Goal: Communication & Community: Answer question/provide support

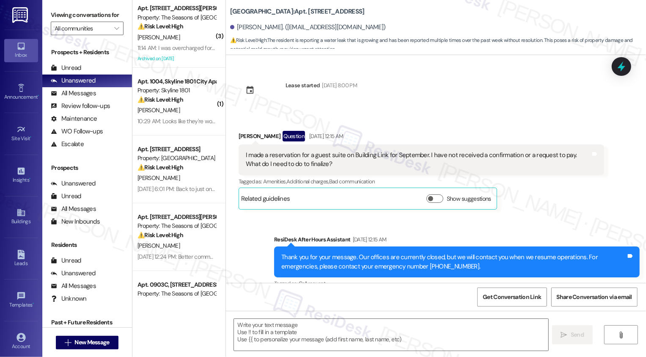
scroll to position [2088, 0]
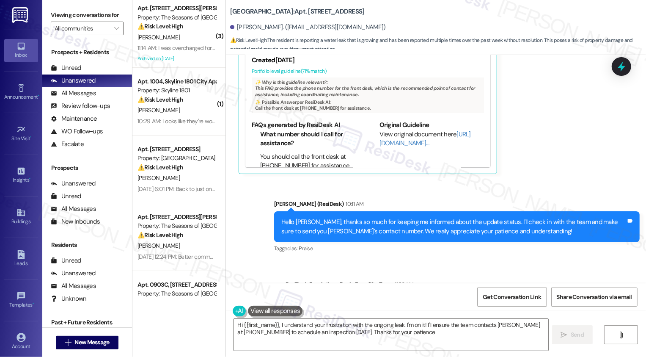
type textarea "Hi {{first_name}}, I understand your frustration with the ongoing leak. I'm on …"
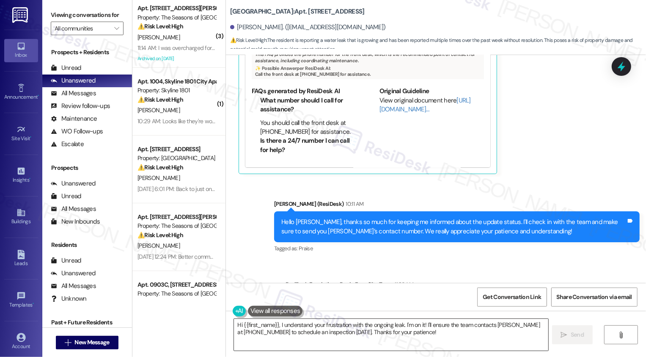
click at [376, 332] on textarea "Hi {{first_name}}, I understand your frustration with the ongoing leak. I'm on …" at bounding box center [391, 335] width 315 height 32
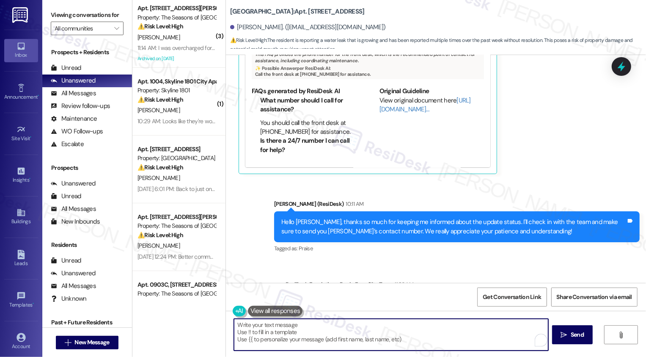
paste textarea "[URL][DOMAIN_NAME]"
type textarea "[URL][DOMAIN_NAME]"
click at [329, 331] on textarea "Hi again, [PERSON_NAME]!" at bounding box center [390, 335] width 315 height 32
paste textarea "Maintenance is going to address this with the resident again [DATE]. They previ…"
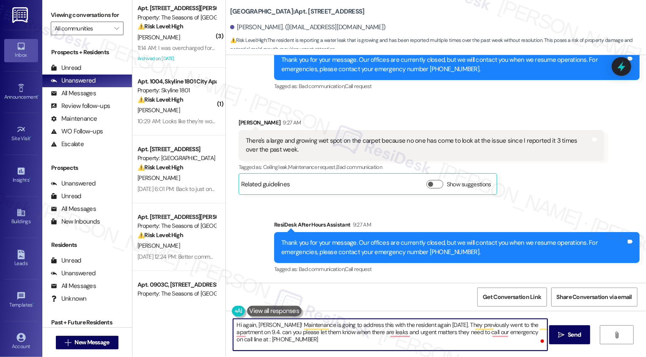
scroll to position [1640, 0]
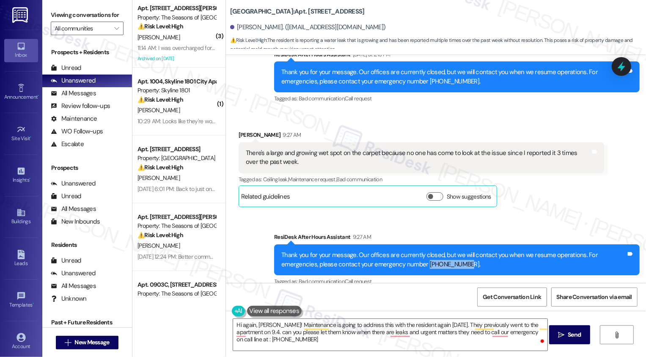
drag, startPoint x: 384, startPoint y: 226, endPoint x: 425, endPoint y: 227, distance: 40.7
click at [425, 251] on div "Thank you for your message. Our offices are currently closed, but we will conta…" at bounding box center [453, 260] width 345 height 18
copy div "[PHONE_NUMBER]"
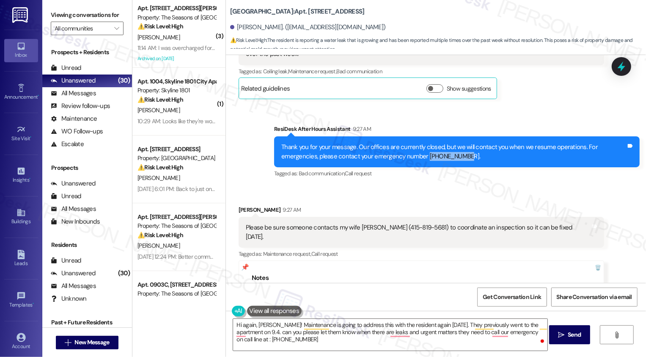
scroll to position [1747, 0]
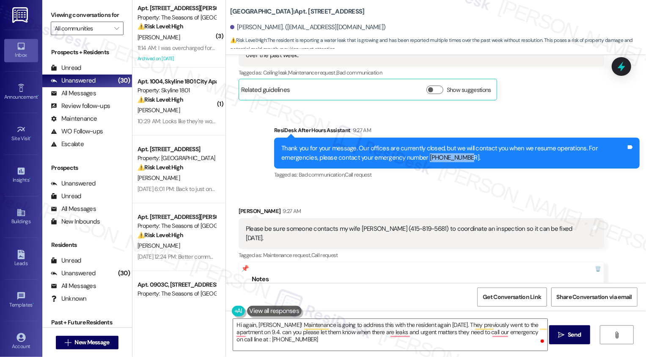
click at [413, 144] on div "Sent via SMS ResiDesk After Hours Assistant 9:27 AM Thank you for your message.…" at bounding box center [457, 153] width 378 height 68
click at [423, 149] on div "Sent via SMS ResiDesk After Hours Assistant 9:27 AM Thank you for your message.…" at bounding box center [457, 153] width 378 height 68
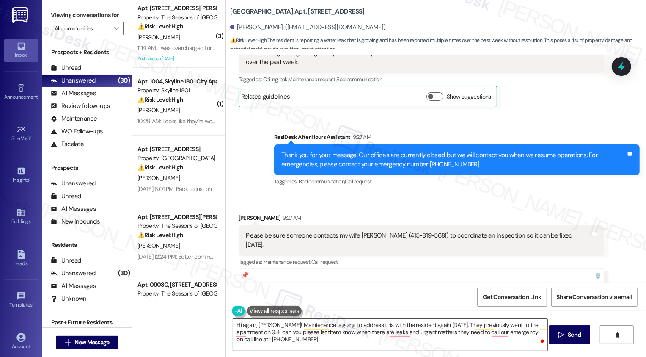
click at [285, 343] on textarea "Hi again, [PERSON_NAME]! Maintenance is going to address this with the resident…" at bounding box center [390, 335] width 315 height 32
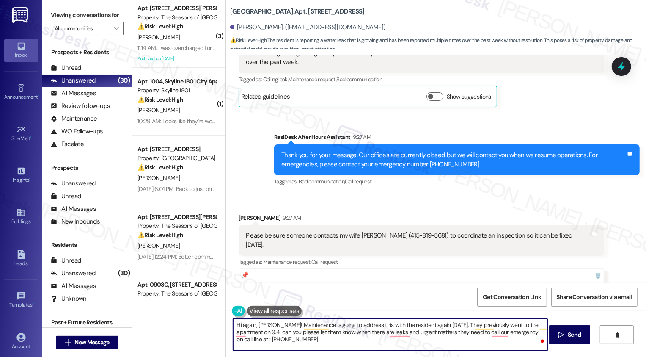
click at [266, 325] on textarea "Hi again, [PERSON_NAME]! Maintenance is going to address this with the resident…" at bounding box center [390, 335] width 315 height 32
click at [519, 324] on textarea "Hi again, [PERSON_NAME]! The management updated me that maintenance is going to…" at bounding box center [390, 335] width 315 height 32
click at [389, 332] on textarea "Hi again, [PERSON_NAME]! The management updated me that maintenance is going to…" at bounding box center [390, 335] width 315 height 32
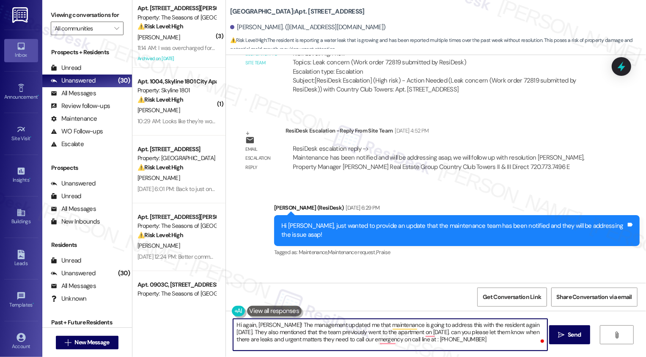
scroll to position [1130, 0]
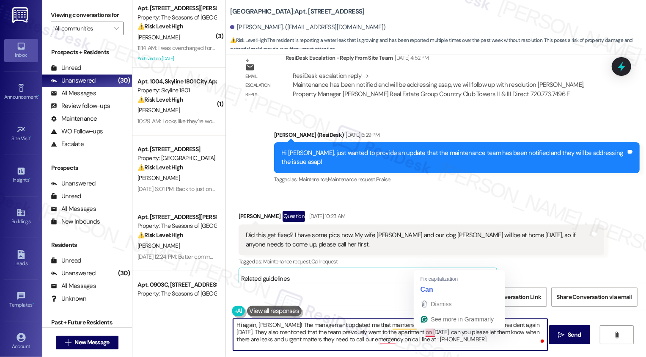
click at [424, 333] on textarea "Hi again, [PERSON_NAME]! The management updated me that maintenance is going to…" at bounding box center [390, 335] width 315 height 32
click at [421, 331] on textarea "Hi again, [PERSON_NAME]! The management updated me that maintenance is going to…" at bounding box center [390, 335] width 315 height 32
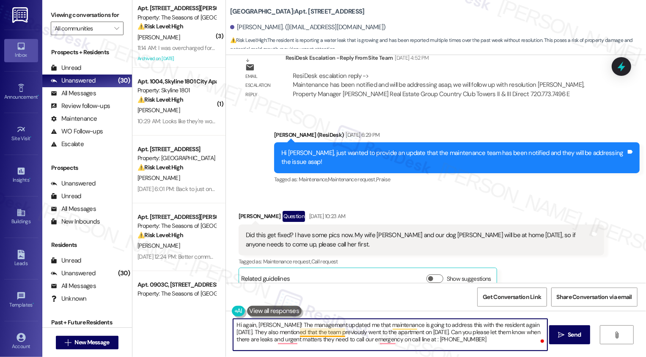
click at [295, 331] on textarea "Hi again, [PERSON_NAME]! The management updated me that maintenance is going to…" at bounding box center [390, 335] width 315 height 32
drag, startPoint x: 422, startPoint y: 332, endPoint x: 536, endPoint y: 331, distance: 113.4
click at [536, 331] on textarea "Hi again, [PERSON_NAME]! The management updated me that maintenance is going to…" at bounding box center [390, 335] width 315 height 32
click at [482, 333] on textarea "Hi again, [PERSON_NAME]! The management updated me that maintenance is going to…" at bounding box center [390, 335] width 315 height 32
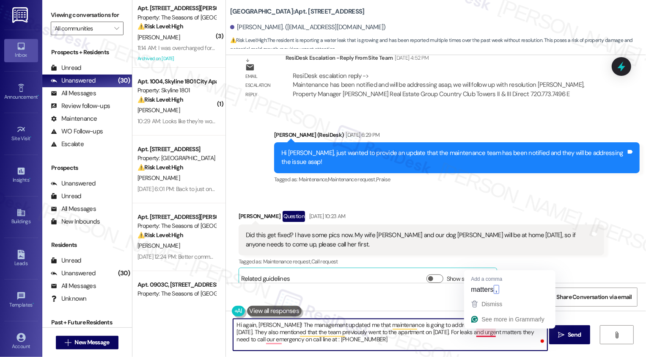
click at [491, 333] on textarea "Hi again, [PERSON_NAME]! The management updated me that maintenance is going to…" at bounding box center [390, 335] width 315 height 32
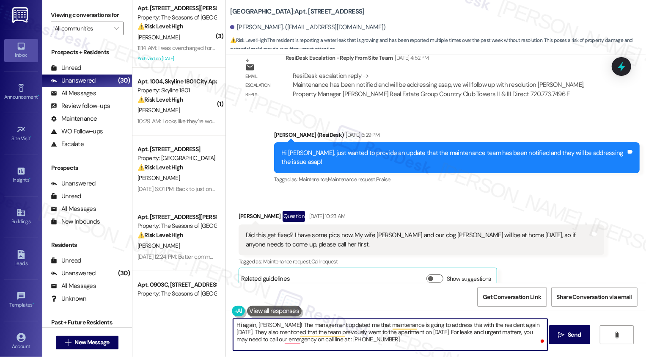
click at [244, 341] on textarea "Hi again, [PERSON_NAME]! The management updated me that maintenance is going to…" at bounding box center [390, 335] width 315 height 32
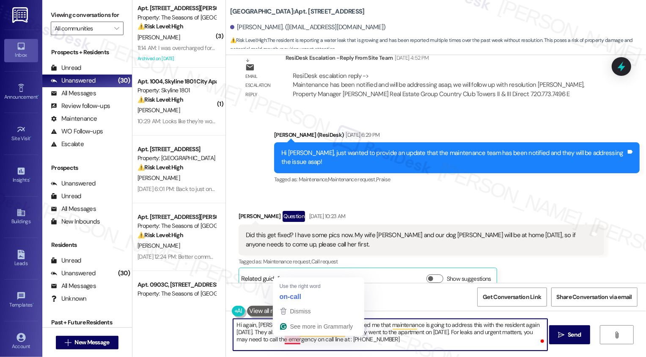
click at [289, 342] on textarea "Hi again, [PERSON_NAME]! The management updated me that maintenance is going to…" at bounding box center [390, 335] width 315 height 32
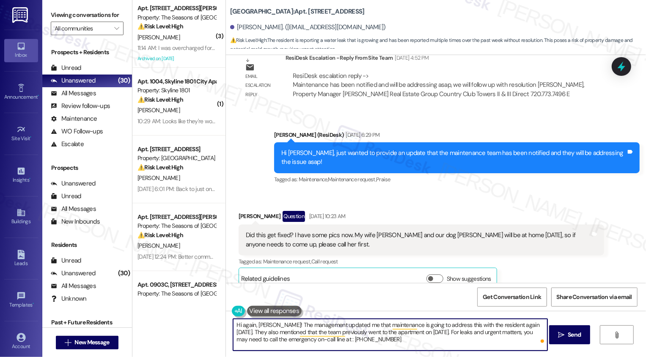
click at [369, 342] on textarea "Hi again, [PERSON_NAME]! The management updated me that maintenance is going to…" at bounding box center [390, 335] width 315 height 32
click at [310, 342] on textarea "Hi again, [PERSON_NAME]! The management updated me that maintenance is going to…" at bounding box center [390, 335] width 315 height 32
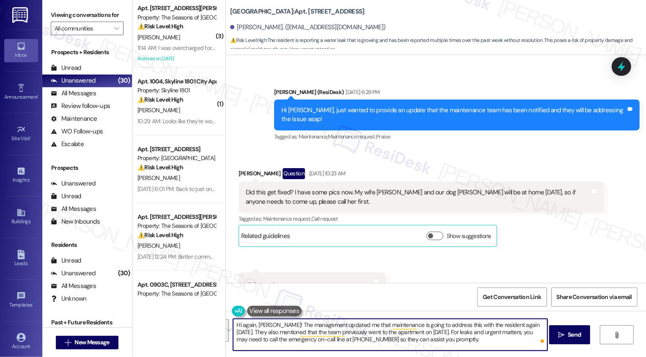
scroll to position [1177, 0]
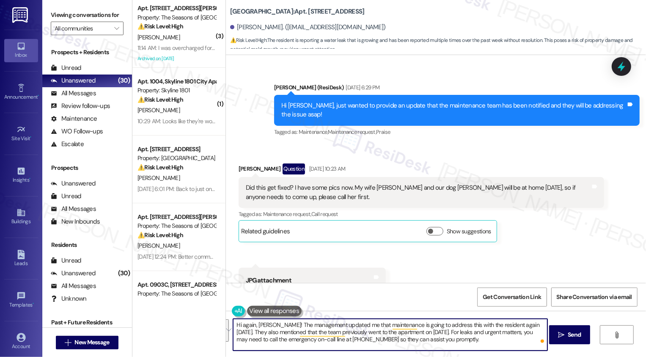
type textarea "Hi again, [PERSON_NAME]! The management updated me that maintenance is going to…"
click at [448, 237] on div "Received via SMS [PERSON_NAME] Question [DATE] 10:23 AM Did this get fixed? I h…" at bounding box center [436, 318] width 420 height 349
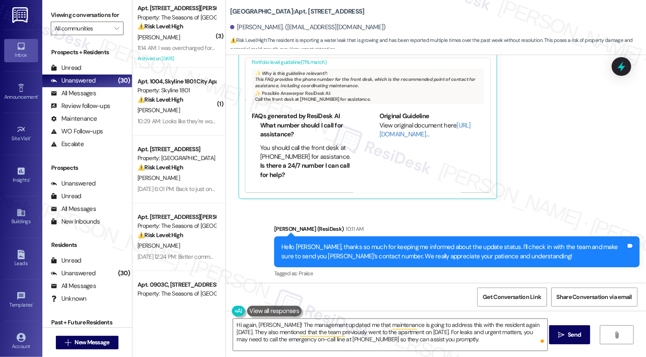
scroll to position [2088, 0]
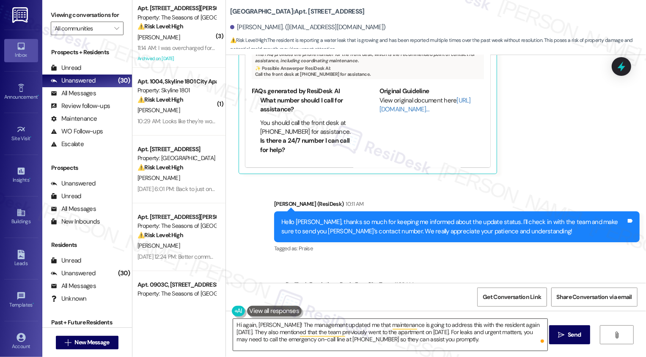
click at [363, 331] on textarea "Hi again, [PERSON_NAME]! The management updated me that maintenance is going to…" at bounding box center [390, 335] width 315 height 32
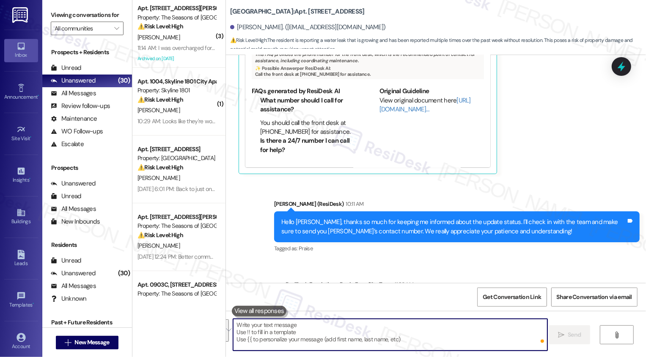
paste textarea "Hi again, [PERSON_NAME]! Management let me know that maintenance will be addres…"
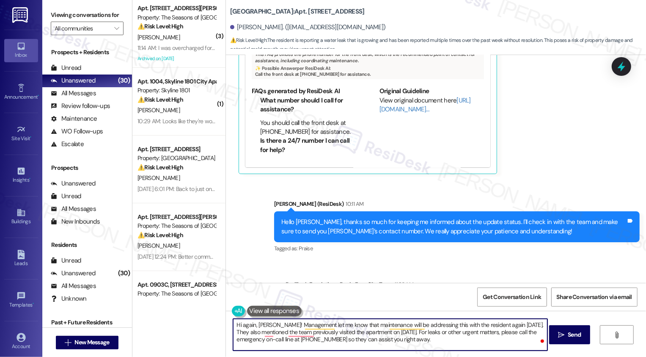
click at [431, 341] on textarea "Hi again, [PERSON_NAME]! Management let me know that maintenance will be addres…" at bounding box center [390, 335] width 315 height 32
drag, startPoint x: 421, startPoint y: 324, endPoint x: 469, endPoint y: 325, distance: 48.7
click at [469, 325] on textarea "Hi again, [PERSON_NAME]! Management let me know that maintenance will be addres…" at bounding box center [390, 335] width 315 height 32
click at [450, 325] on textarea "Hi again, [PERSON_NAME]! Management let me know that maintenance will be addres…" at bounding box center [390, 335] width 315 height 32
drag, startPoint x: 431, startPoint y: 324, endPoint x: 488, endPoint y: 324, distance: 57.6
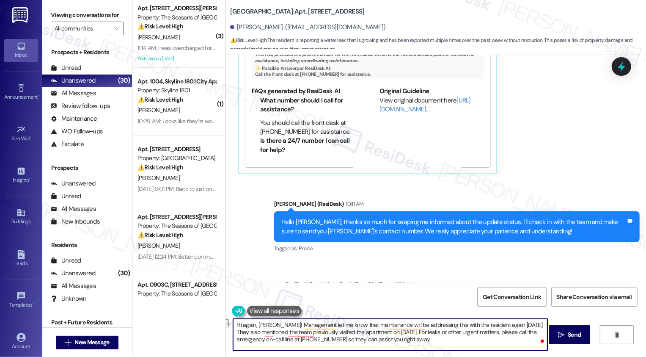
click at [488, 324] on textarea "Hi again, [PERSON_NAME]! Management let me know that maintenance will be addres…" at bounding box center [390, 335] width 315 height 32
click at [370, 341] on textarea "Hi again, [PERSON_NAME]! Management let me know that maintenance will be addres…" at bounding box center [390, 335] width 315 height 32
click at [409, 339] on textarea "Hi again, [PERSON_NAME]! Management let me know that maintenance will be addres…" at bounding box center [390, 335] width 315 height 32
click at [364, 339] on textarea "Hi again, [PERSON_NAME]! Management let me know that maintenance will be addres…" at bounding box center [390, 335] width 315 height 32
click at [347, 339] on textarea "Hi again, [PERSON_NAME]! Management let me know that maintenance will be addres…" at bounding box center [390, 335] width 315 height 32
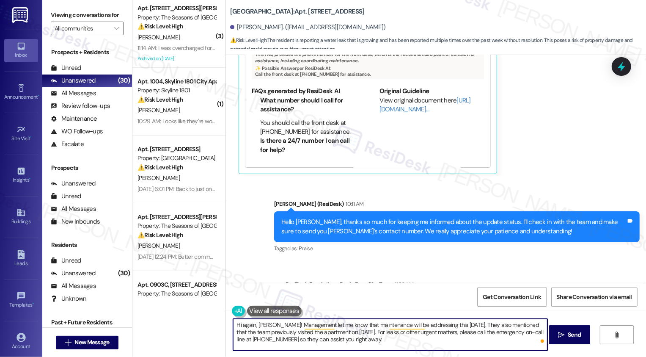
click at [347, 339] on textarea "Hi again, [PERSON_NAME]! Management let me know that maintenance will be addres…" at bounding box center [390, 335] width 315 height 32
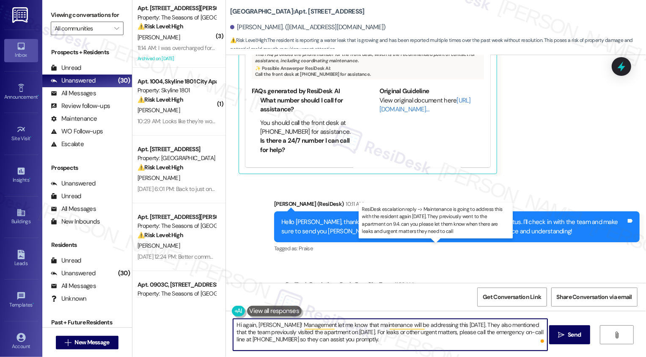
type textarea "Hi again, [PERSON_NAME]! Management let me know that maintenance will be addres…"
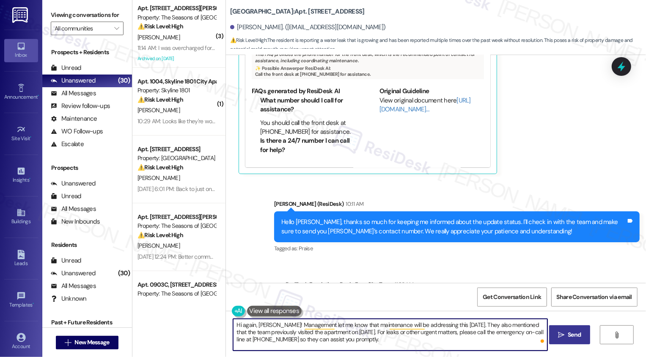
click at [575, 337] on span "Send" at bounding box center [574, 334] width 13 height 9
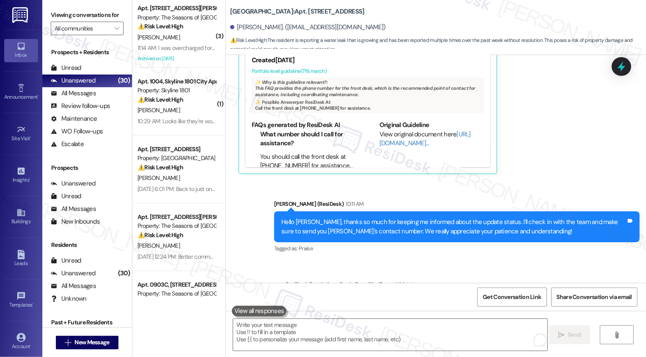
scroll to position [1930, 0]
